Goal: Task Accomplishment & Management: Manage account settings

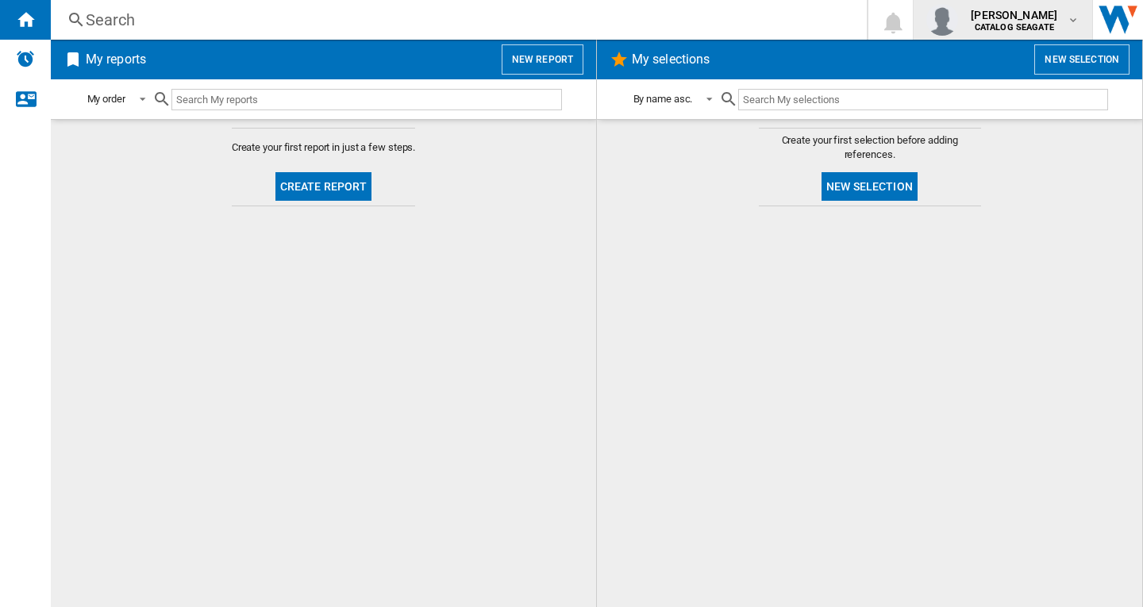
click at [1049, 23] on b "CATALOG SEAGATE" at bounding box center [1014, 27] width 79 height 10
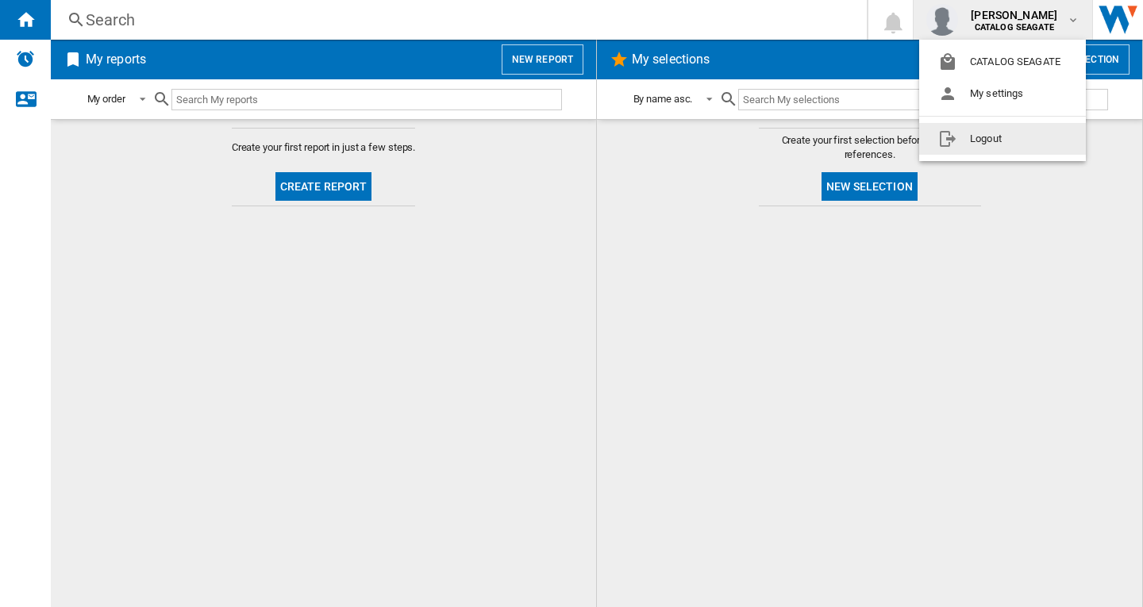
click at [1027, 144] on button "Logout" at bounding box center [1002, 139] width 167 height 32
